Goal: Obtain resource: Download file/media

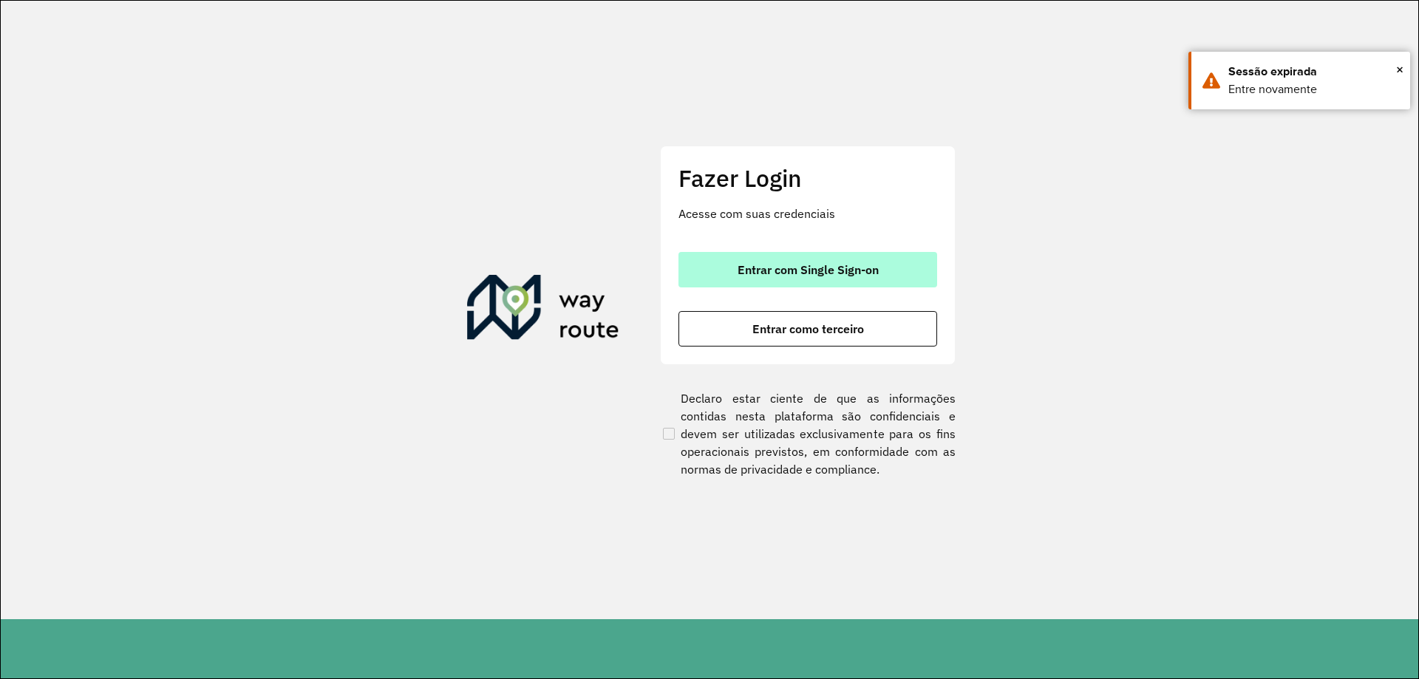
click at [807, 277] on button "Entrar com Single Sign-on" at bounding box center [808, 269] width 259 height 35
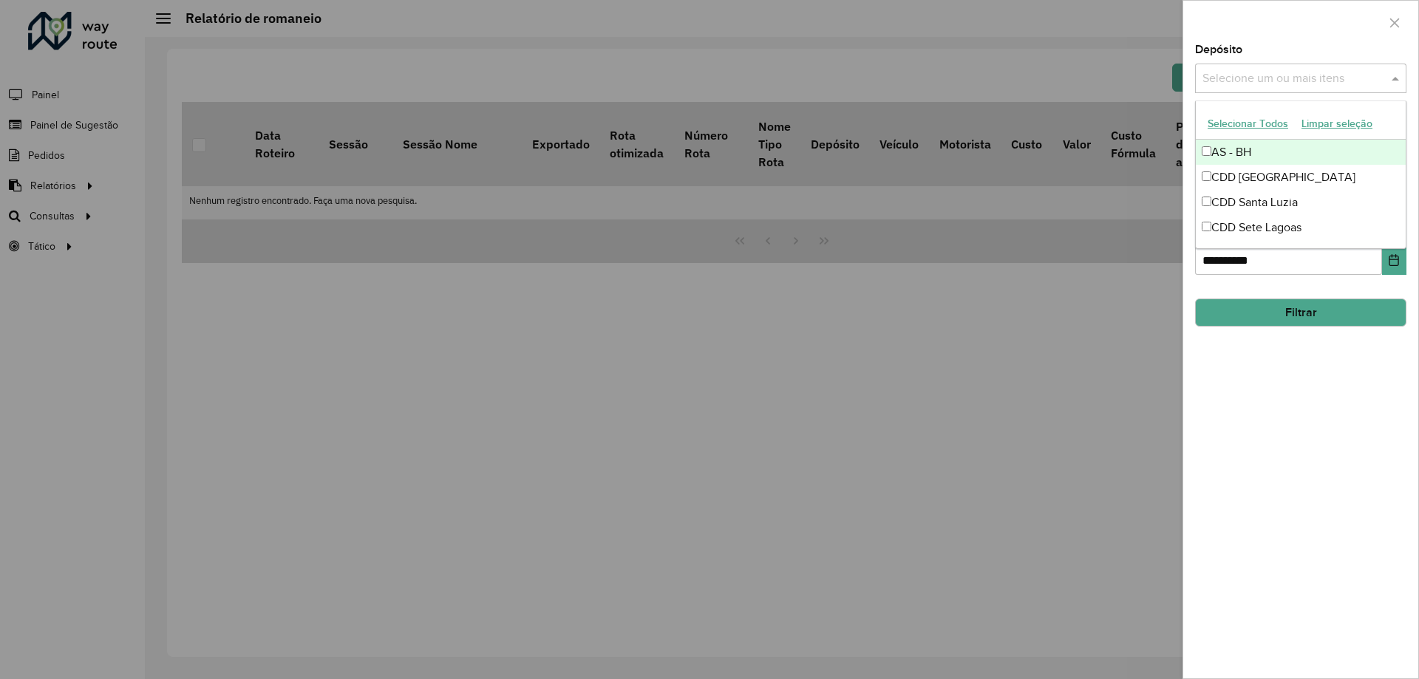
click at [1314, 78] on input "text" at bounding box center [1293, 79] width 189 height 18
click at [1280, 180] on div "CDD [GEOGRAPHIC_DATA]" at bounding box center [1301, 177] width 210 height 25
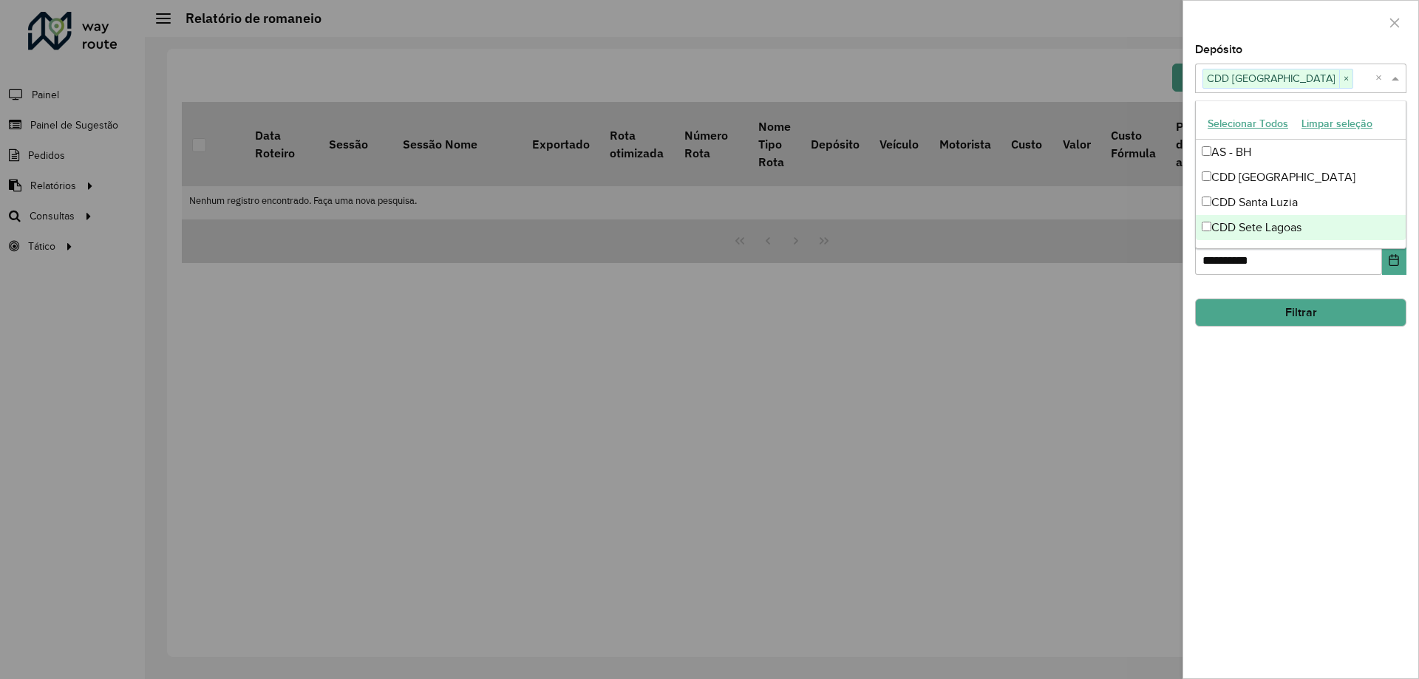
click at [1277, 410] on div "**********" at bounding box center [1301, 361] width 235 height 634
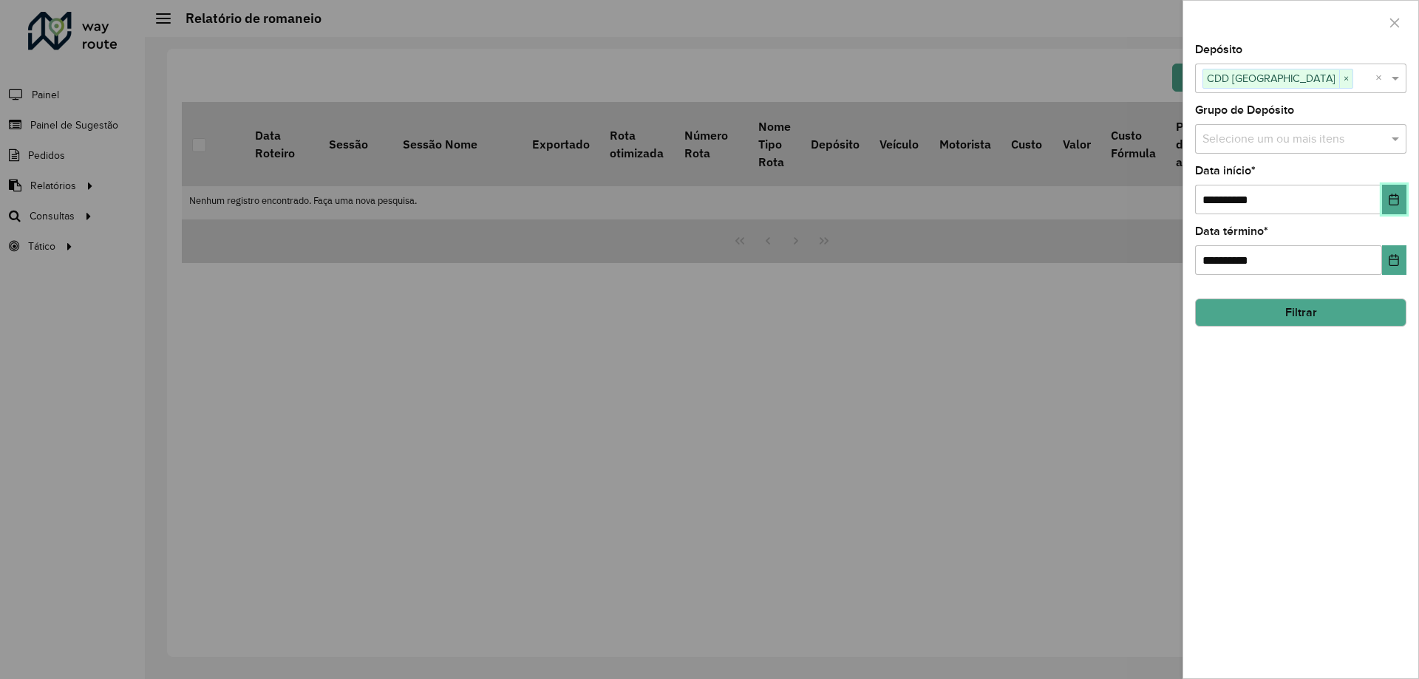
click at [1394, 192] on button "Choose Date" at bounding box center [1394, 200] width 24 height 30
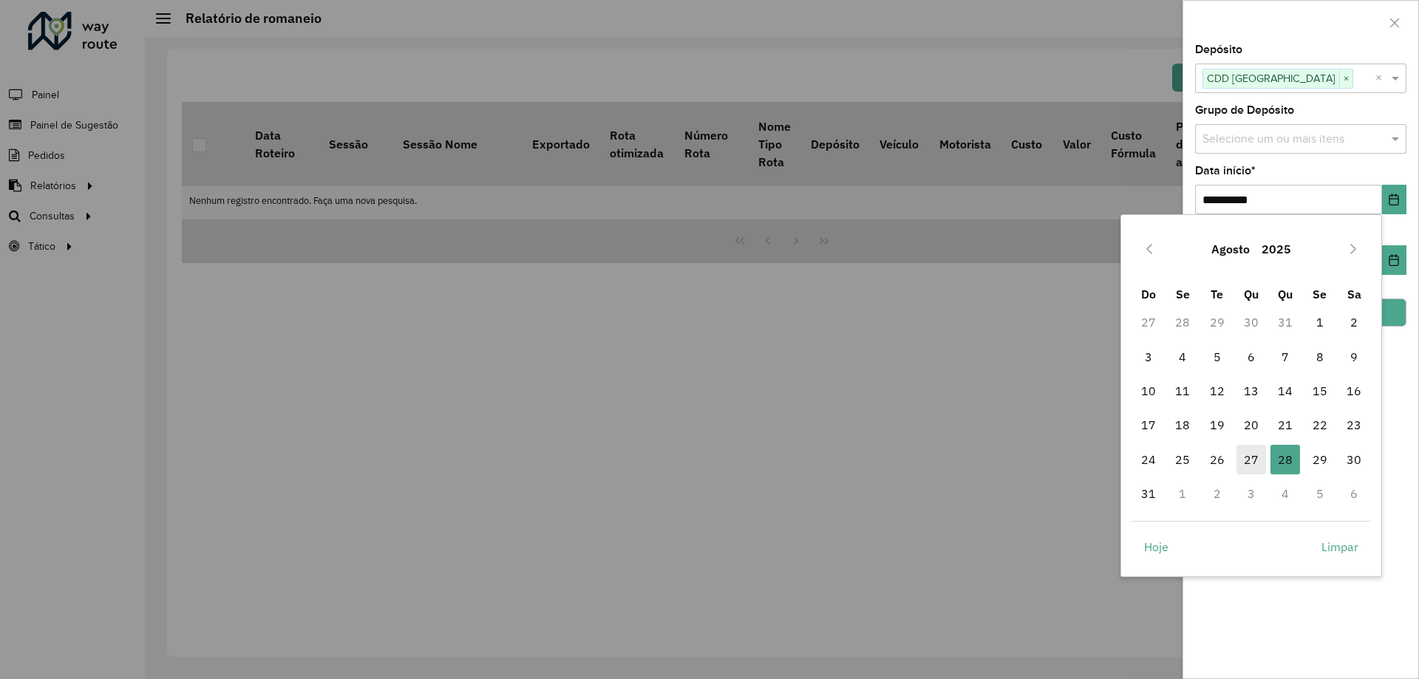
click at [1247, 457] on span "27" at bounding box center [1252, 460] width 30 height 30
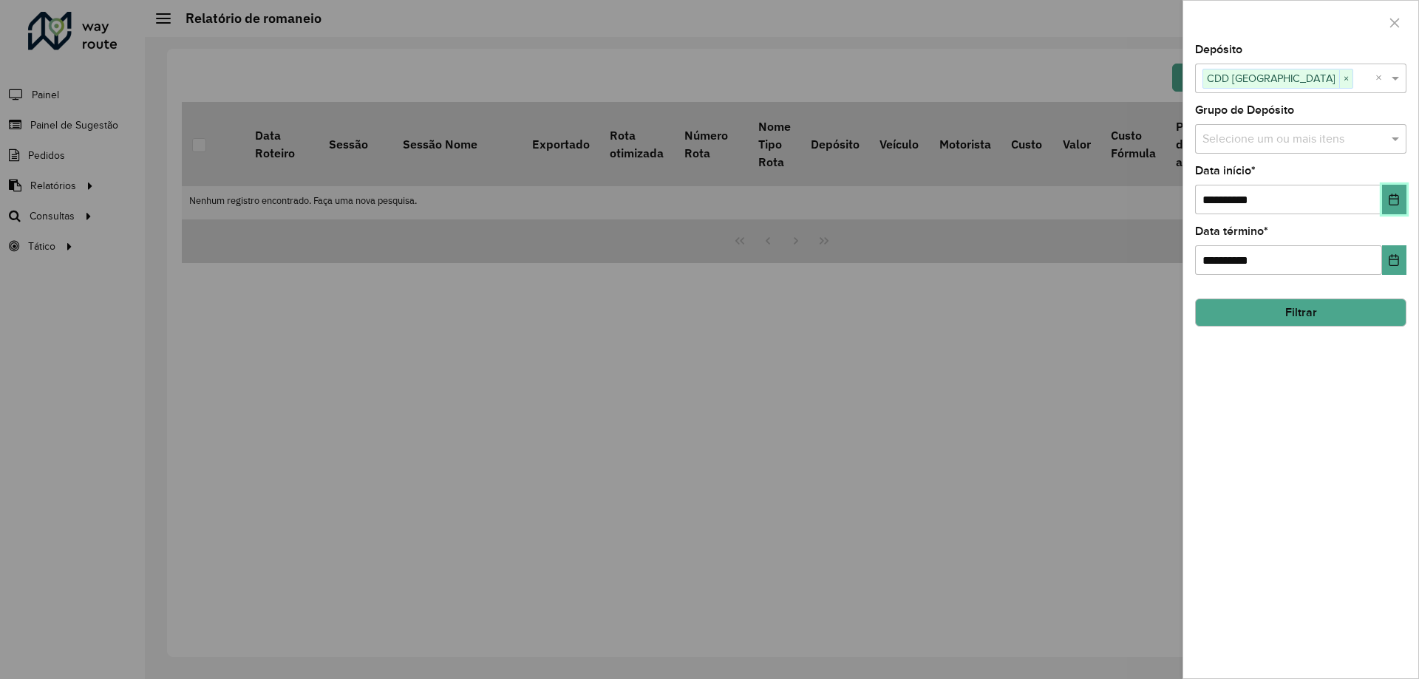
click at [1406, 194] on button "Choose Date" at bounding box center [1394, 200] width 24 height 30
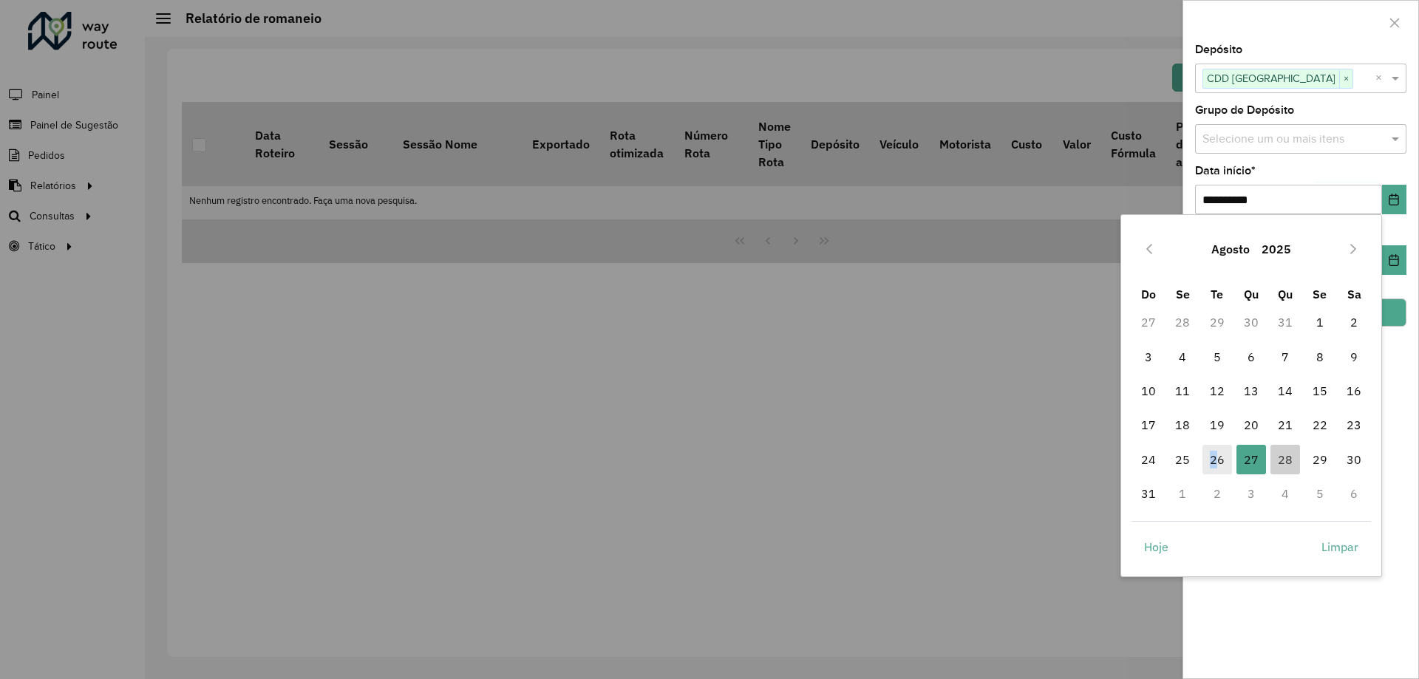
click at [1215, 459] on span "26" at bounding box center [1218, 460] width 30 height 30
type input "**********"
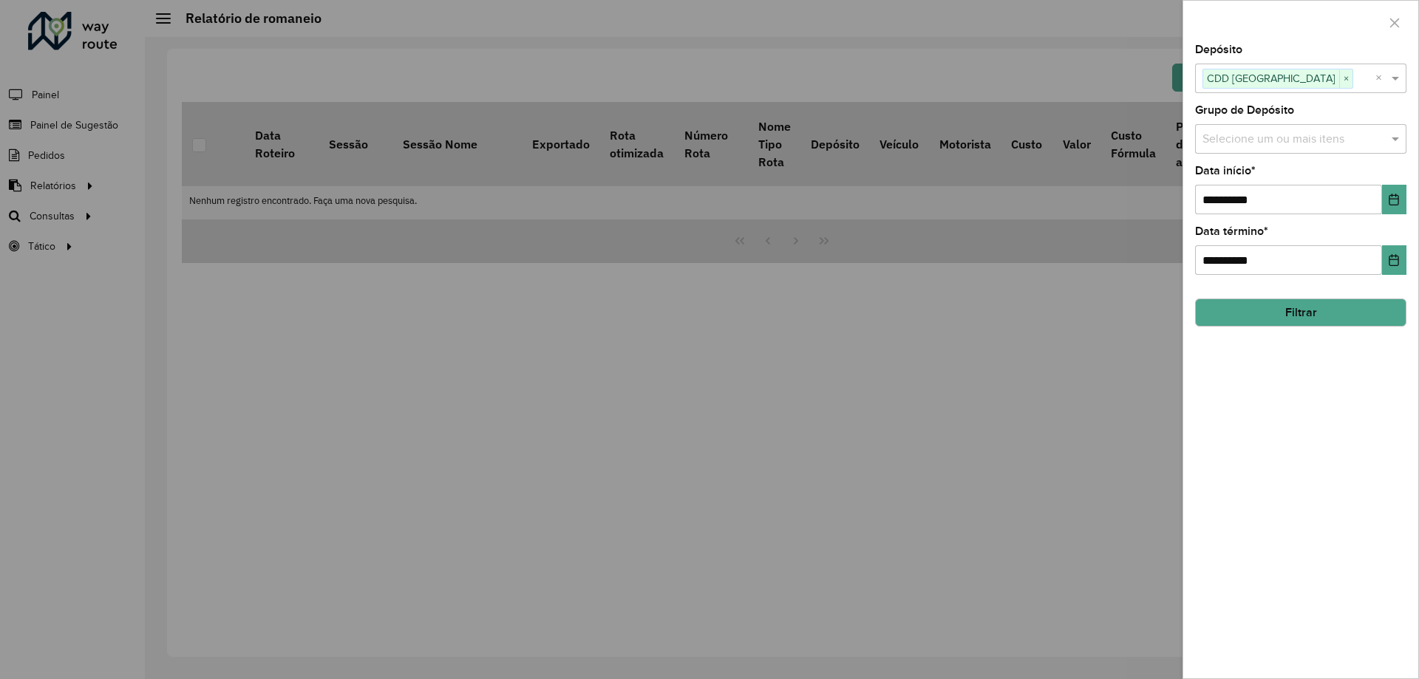
click at [1330, 308] on button "Filtrar" at bounding box center [1300, 313] width 211 height 28
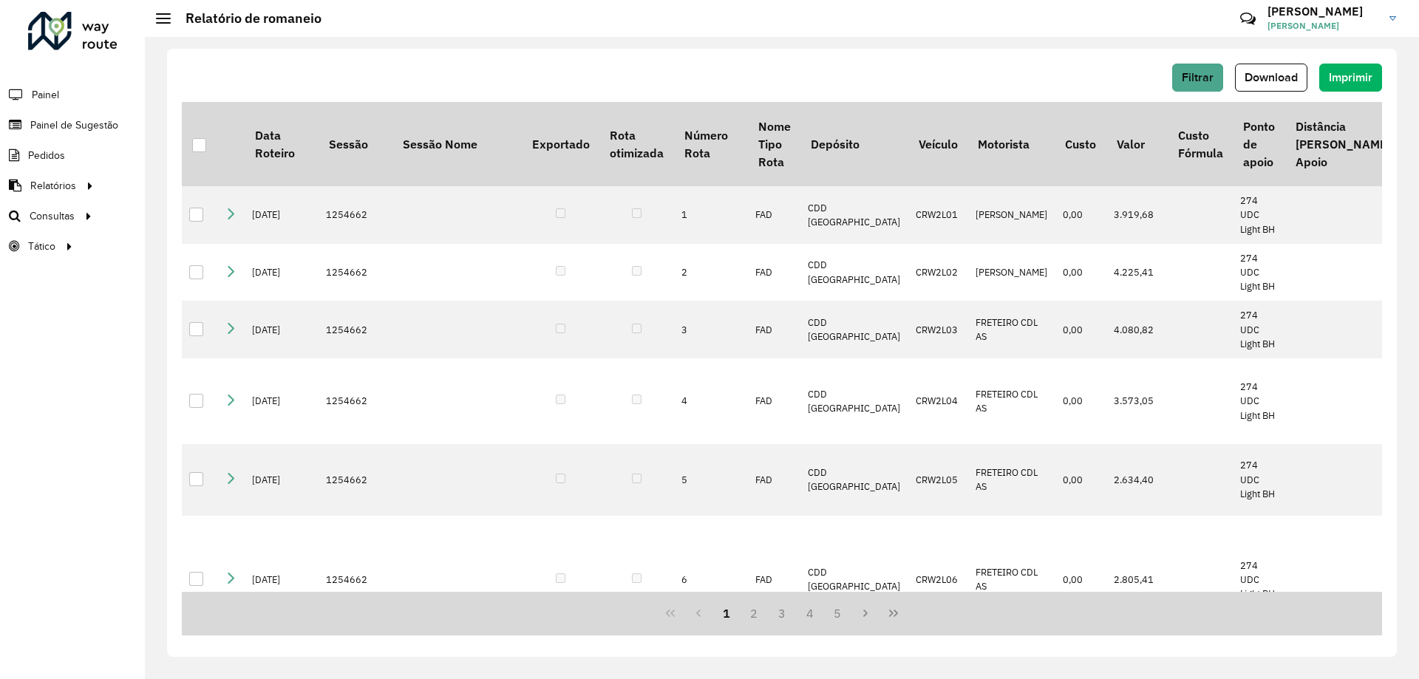
click at [1289, 73] on span "Download" at bounding box center [1271, 77] width 53 height 13
click at [1413, 166] on div "Filtrar Download Imprimir Data Roteiro Sessão Sessão Nome Exportado Rota otimiz…" at bounding box center [782, 358] width 1275 height 642
